Goal: Task Accomplishment & Management: Manage account settings

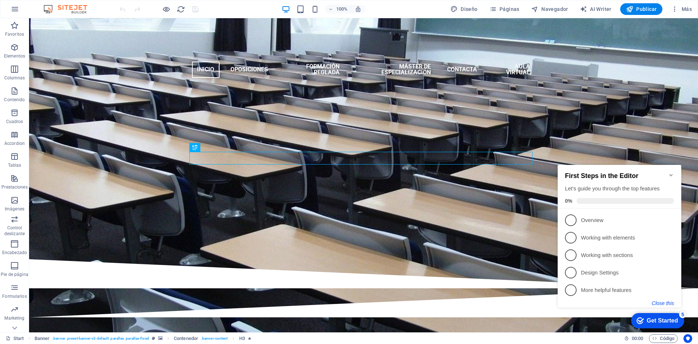
click at [666, 302] on button "Close this" at bounding box center [663, 303] width 22 height 6
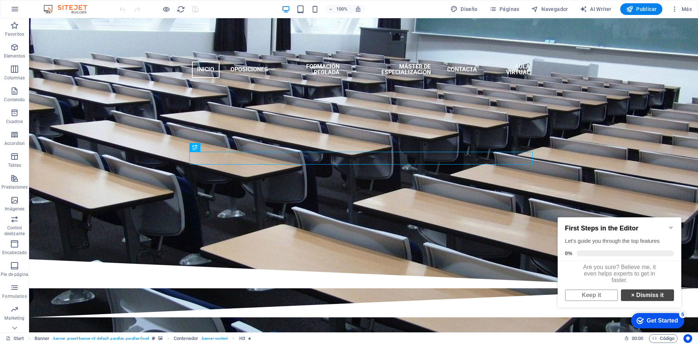
click at [639, 299] on link "× Dismiss it" at bounding box center [647, 295] width 53 height 12
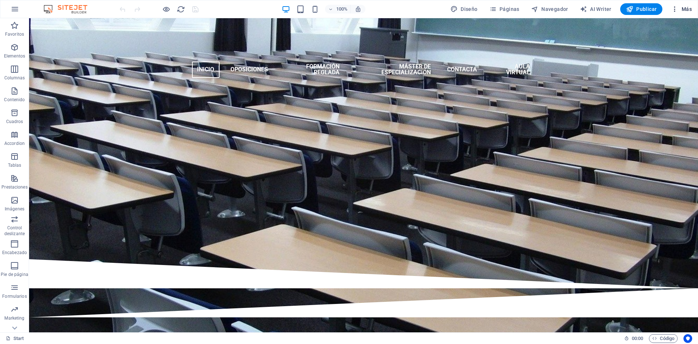
click at [683, 8] on span "Más" at bounding box center [681, 8] width 21 height 7
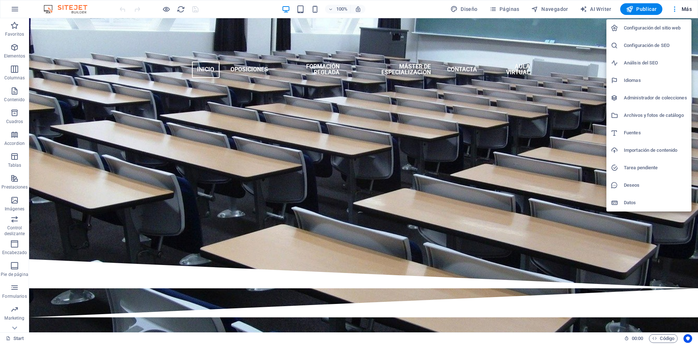
click at [12, 11] on div at bounding box center [349, 172] width 698 height 344
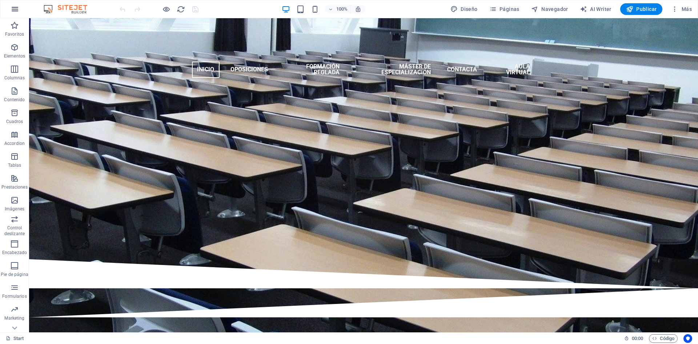
click at [0, 0] on icon "button" at bounding box center [0, 0] width 0 height 0
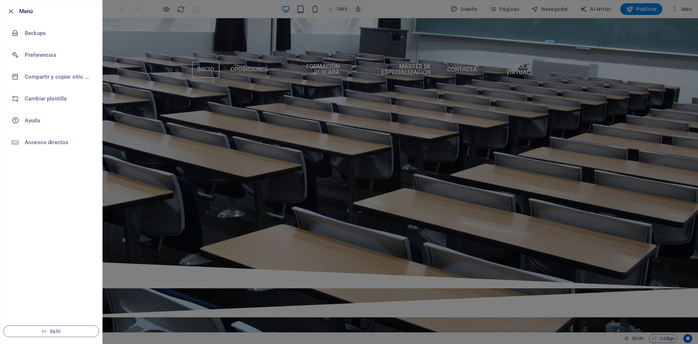
click at [502, 97] on div at bounding box center [349, 172] width 698 height 344
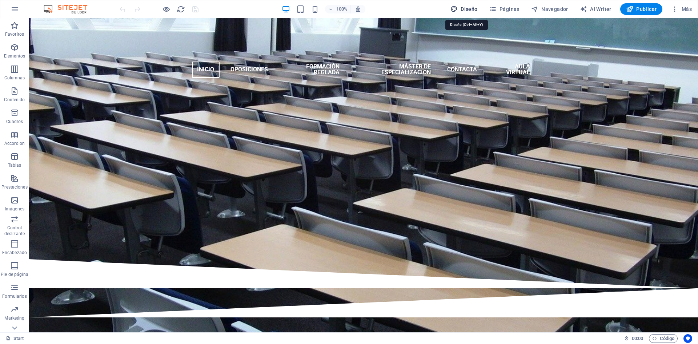
click at [469, 9] on span "Diseño" at bounding box center [463, 8] width 27 height 7
select select "700"
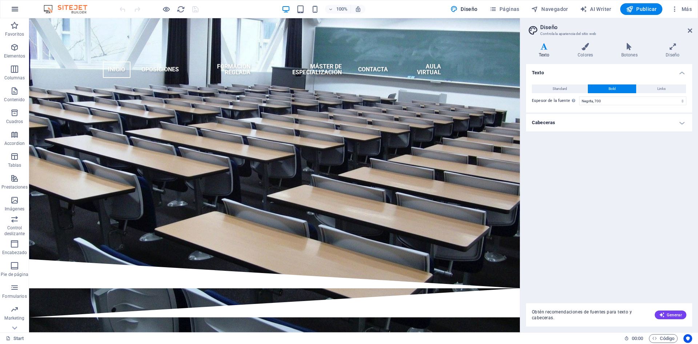
click at [0, 0] on icon "button" at bounding box center [0, 0] width 0 height 0
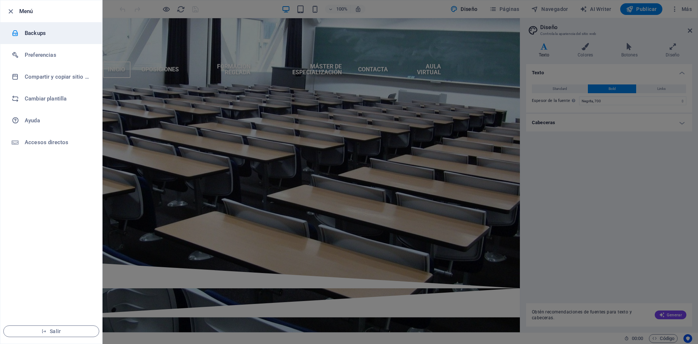
click at [35, 33] on h6 "Backups" at bounding box center [58, 33] width 67 height 9
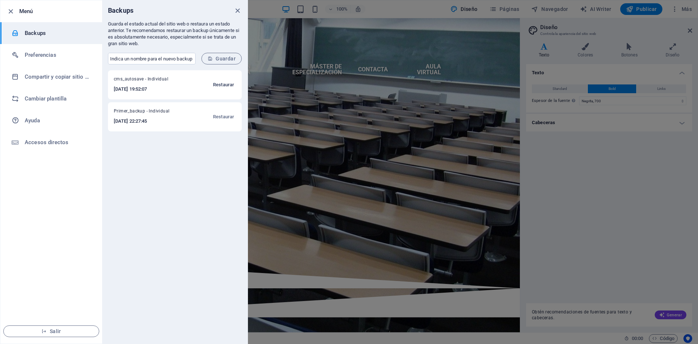
click at [219, 84] on span "Restaurar" at bounding box center [223, 84] width 21 height 9
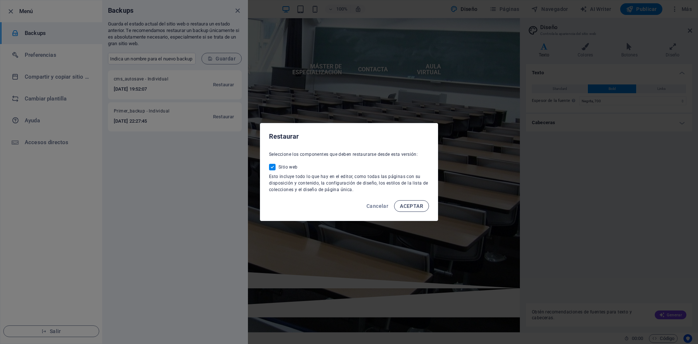
click at [408, 206] on span "ACEPTAR" at bounding box center [411, 206] width 23 height 6
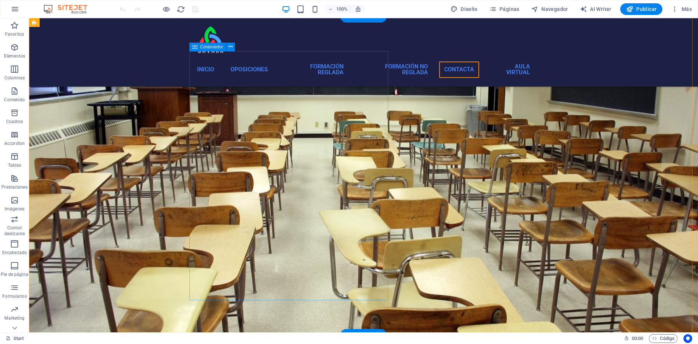
scroll to position [1319, 0]
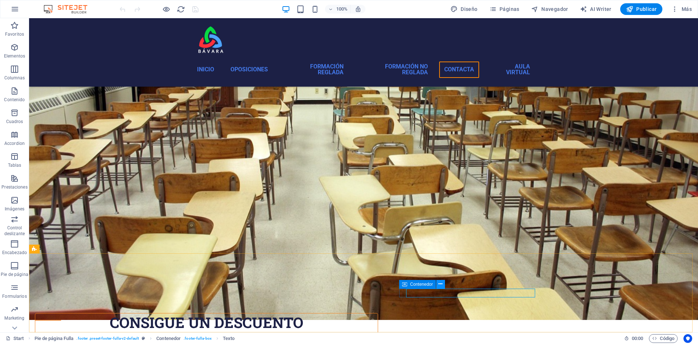
click at [440, 284] on icon at bounding box center [440, 284] width 4 height 8
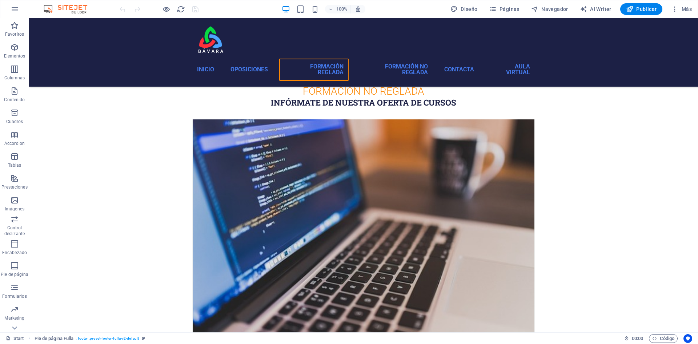
scroll to position [628, 0]
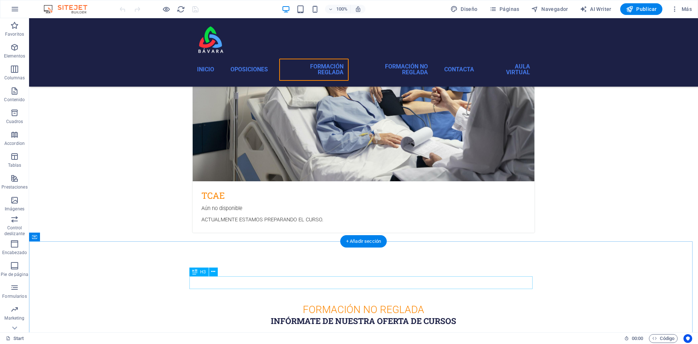
click at [369, 303] on div "FORMACIÓN NO REGLADA" at bounding box center [363, 309] width 343 height 13
click at [338, 303] on div "FORMACIÓN NO REGLADA" at bounding box center [363, 309] width 343 height 13
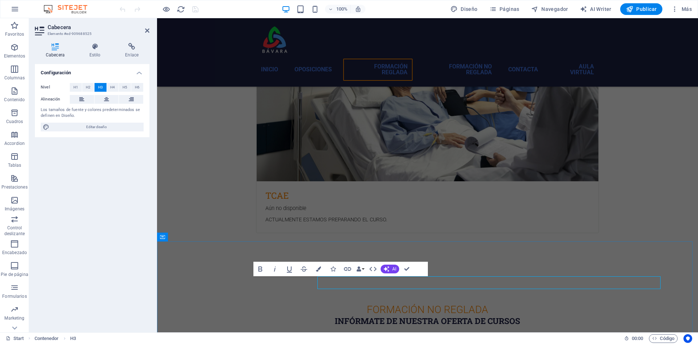
click at [369, 303] on h3 "FORMACIÓN NO REGLADA" at bounding box center [427, 309] width 343 height 13
click at [429, 303] on h3 "FORMACIÓN NO REGLADA" at bounding box center [427, 309] width 343 height 13
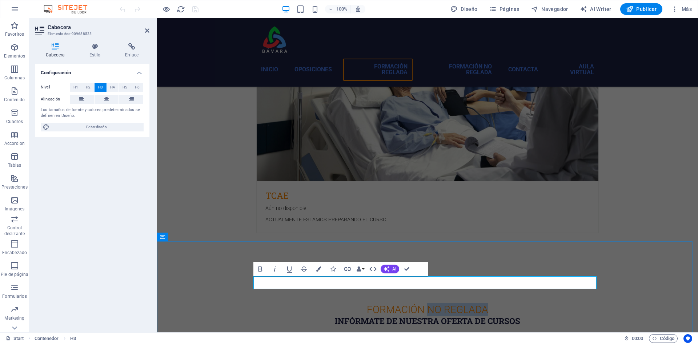
drag, startPoint x: 423, startPoint y: 283, endPoint x: 488, endPoint y: 285, distance: 64.7
click at [488, 303] on h3 "FORMACIÓN NO REGLADA" at bounding box center [427, 309] width 343 height 13
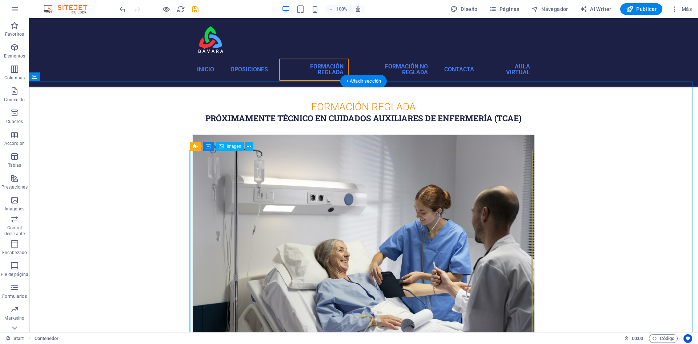
scroll to position [265, 0]
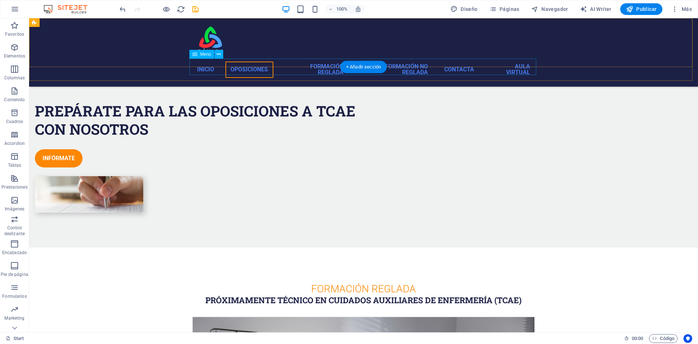
click at [409, 69] on nav "INICIO OPOSICIONES FORMACIÓN REGLADA FORMACIÓN NO REGLADA CONTACTA AULA VIRTUAL" at bounding box center [363, 70] width 343 height 22
click at [217, 55] on icon at bounding box center [219, 55] width 4 height 8
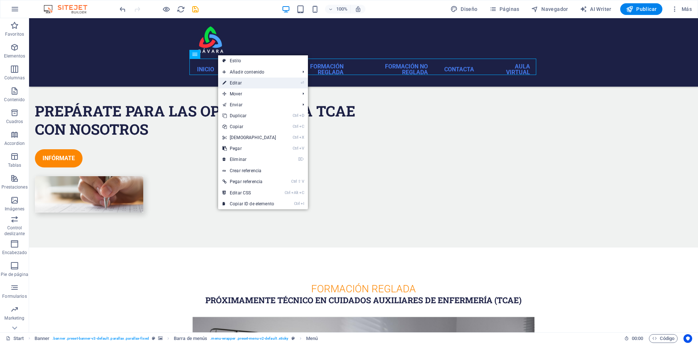
click at [238, 81] on link "⏎ Editar" at bounding box center [249, 82] width 63 height 11
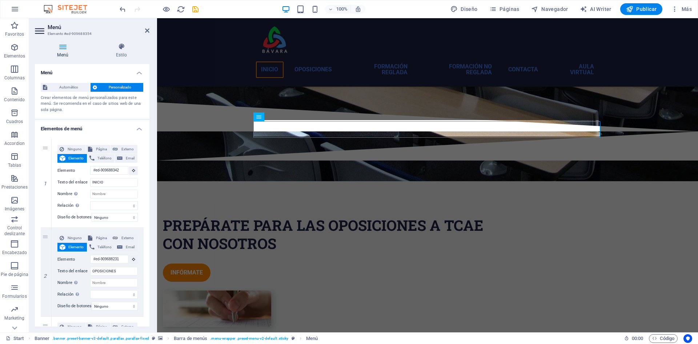
scroll to position [140, 0]
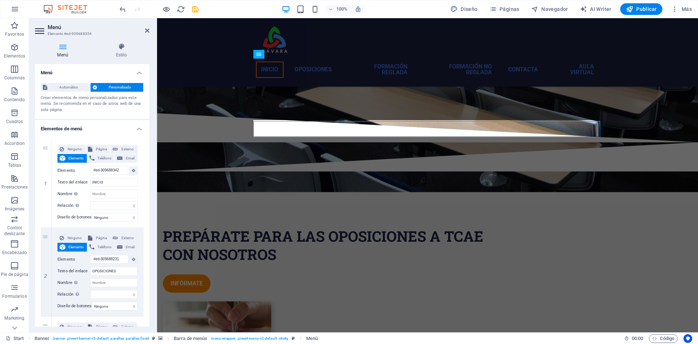
click at [103, 88] on span "Personalizado" at bounding box center [120, 87] width 42 height 9
click at [72, 85] on span "Automático" at bounding box center [68, 87] width 39 height 9
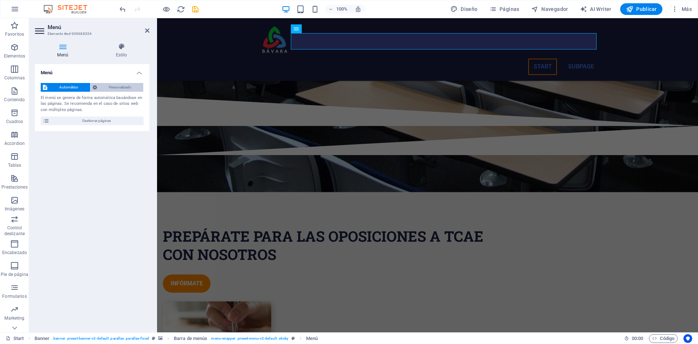
click at [99, 87] on span "Personalizado" at bounding box center [120, 87] width 42 height 9
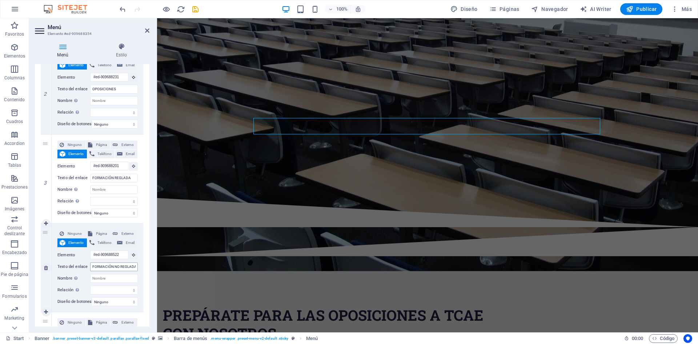
scroll to position [77, 0]
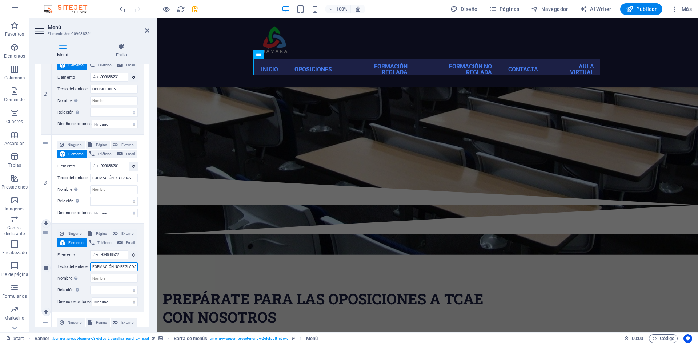
click at [115, 265] on input "FORMACIÓN NO REGLADA" at bounding box center [114, 266] width 48 height 9
type input "FORMACIÓN"
select select
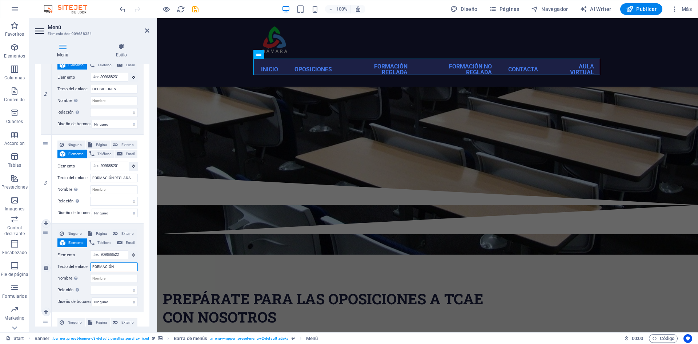
select select
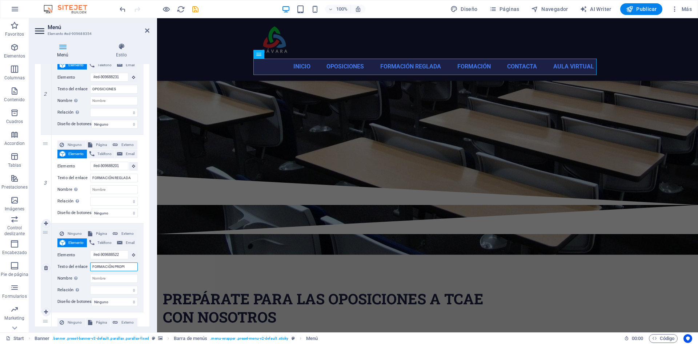
type input "FORMACIÓN PROPIA"
select select
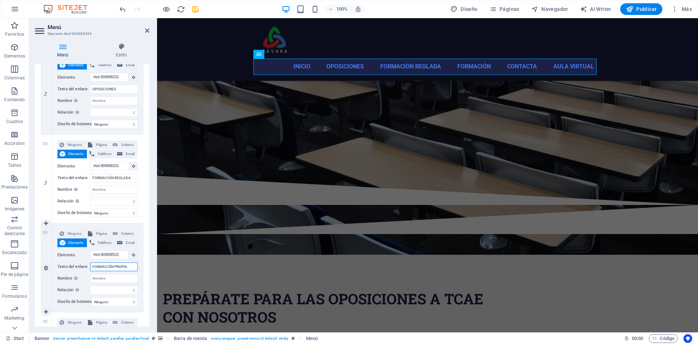
select select
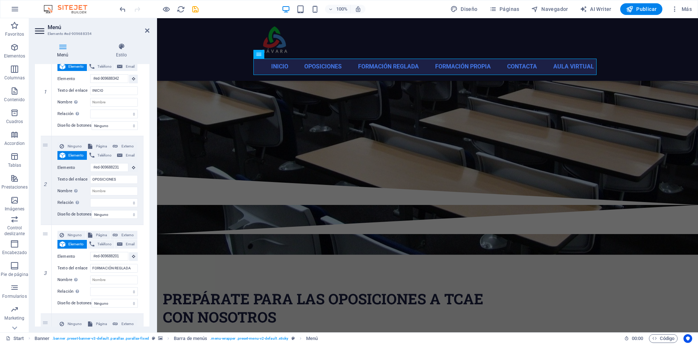
scroll to position [0, 0]
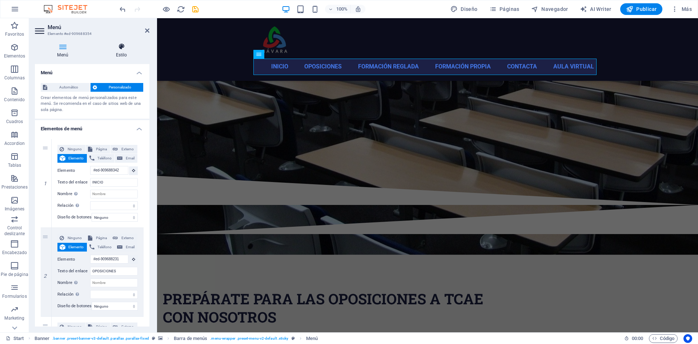
type input "FORMACIÓN PROPIA"
click at [119, 48] on icon at bounding box center [121, 46] width 56 height 7
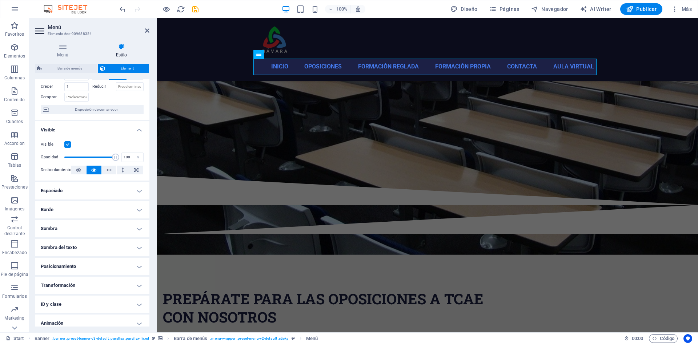
scroll to position [30, 0]
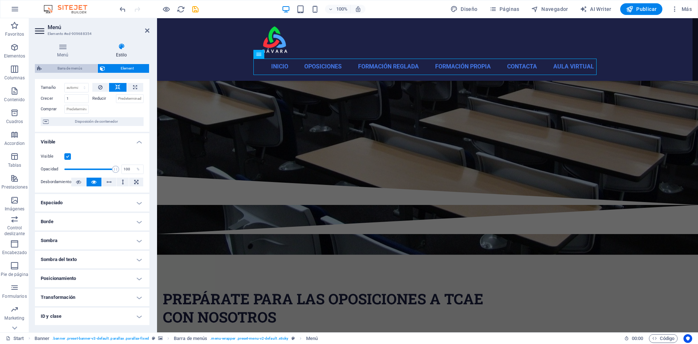
click at [86, 66] on span "Barra de menús" at bounding box center [69, 68] width 51 height 9
select select "rem"
select select "hover_border"
select select "px"
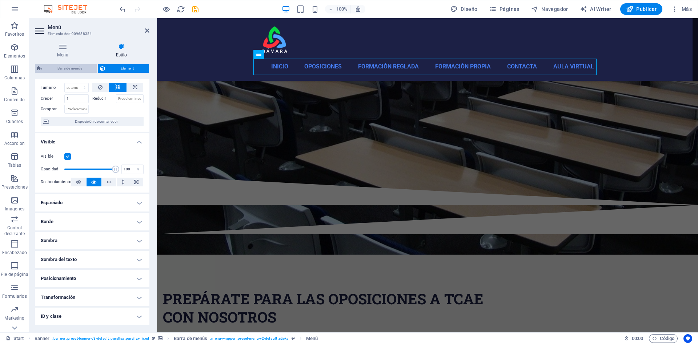
select select "rem"
select select "px"
select select "600"
select select "px"
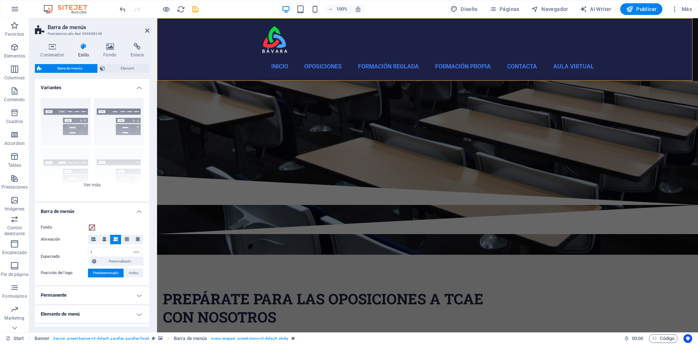
scroll to position [73, 0]
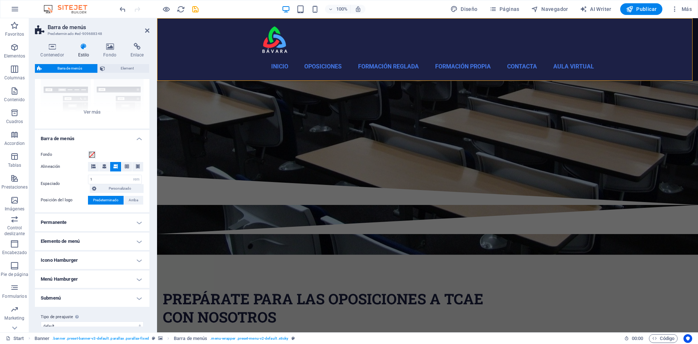
click at [138, 240] on h4 "Elemento de menú" at bounding box center [92, 240] width 115 height 17
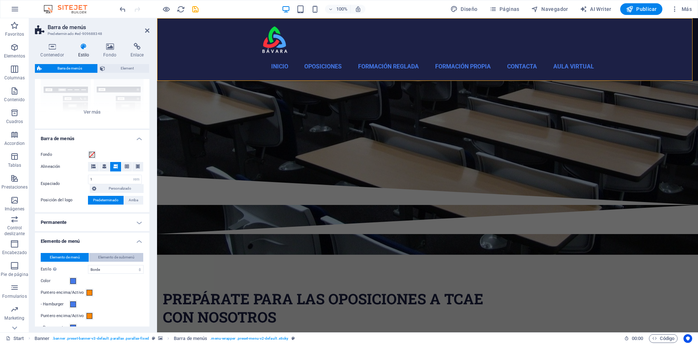
scroll to position [145, 0]
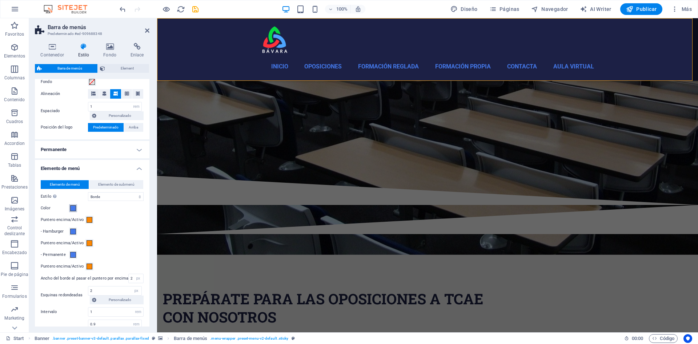
click at [73, 207] on span at bounding box center [73, 208] width 6 height 6
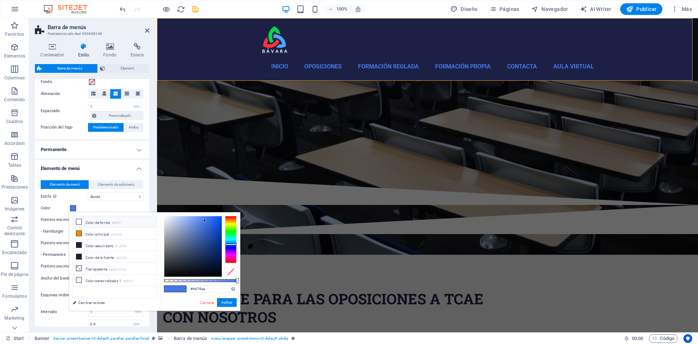
click at [77, 223] on icon at bounding box center [78, 221] width 5 height 5
type input "#ffffff"
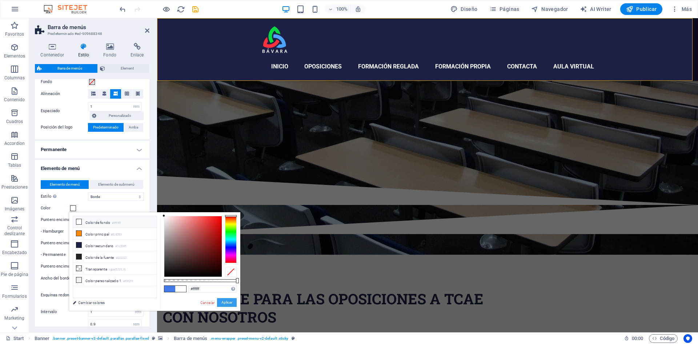
click at [228, 301] on button "Aplicar" at bounding box center [227, 302] width 20 height 9
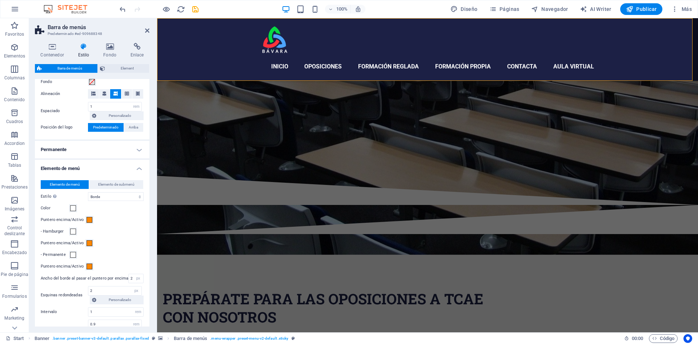
click at [144, 31] on header "Barra de menús Predeterminado #ed-909688348" at bounding box center [92, 27] width 115 height 19
click at [145, 31] on icon at bounding box center [147, 31] width 4 height 6
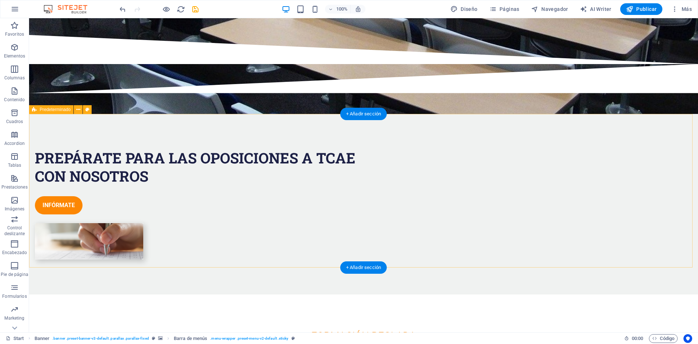
scroll to position [0, 0]
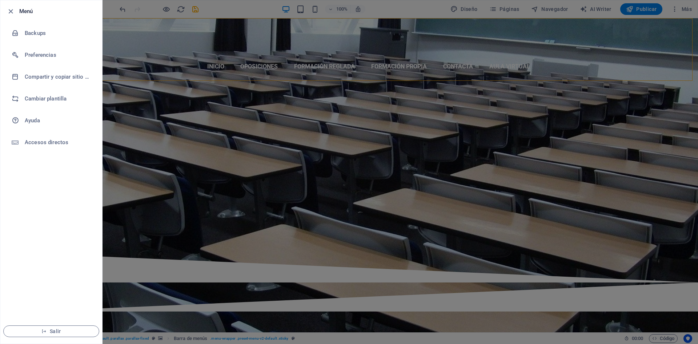
click at [682, 5] on div at bounding box center [349, 172] width 698 height 344
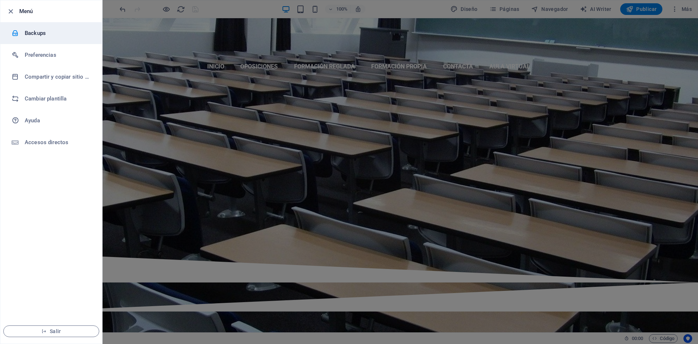
click at [31, 32] on h6 "Backups" at bounding box center [58, 33] width 67 height 9
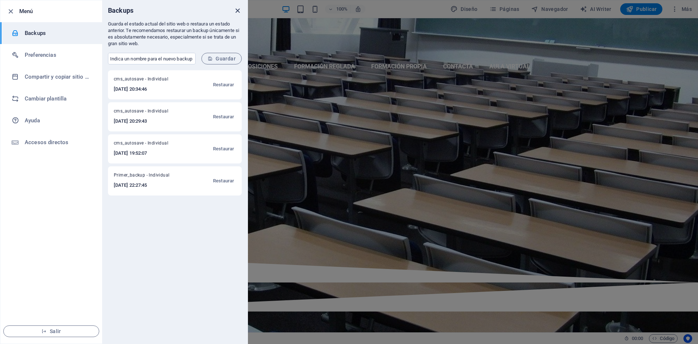
click at [237, 11] on icon "close" at bounding box center [237, 11] width 8 height 8
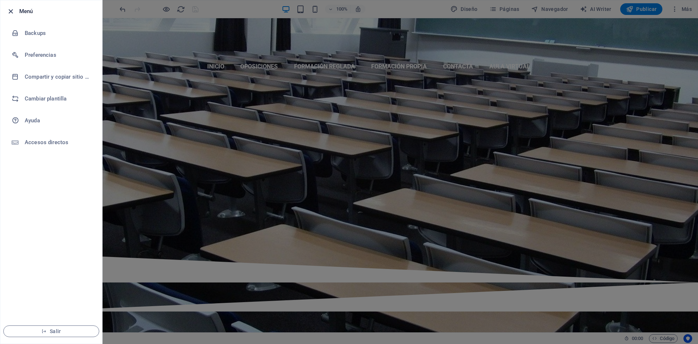
click at [11, 12] on icon "button" at bounding box center [11, 11] width 8 height 8
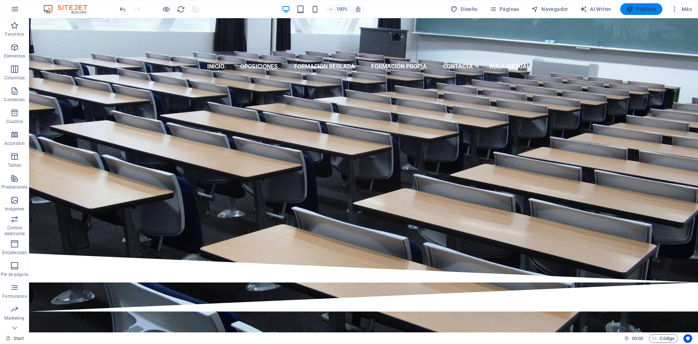
click at [646, 6] on span "Publicar" at bounding box center [641, 8] width 31 height 7
